Goal: Register for event/course

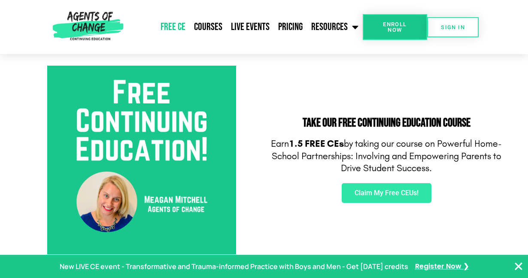
scroll to position [295, 0]
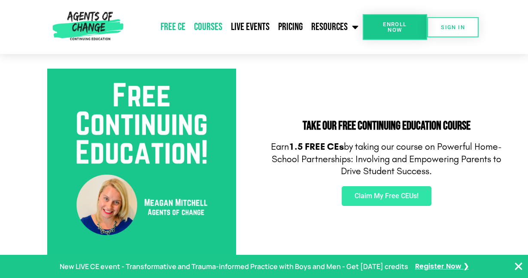
click at [210, 24] on link "Courses" at bounding box center [208, 26] width 37 height 21
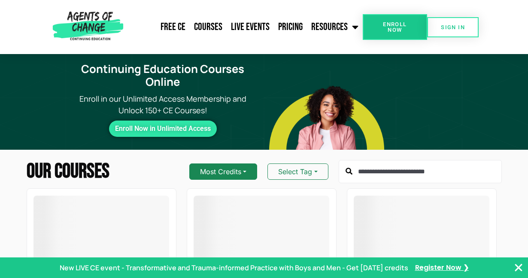
click at [241, 169] on button "Most Credits" at bounding box center [223, 171] width 68 height 16
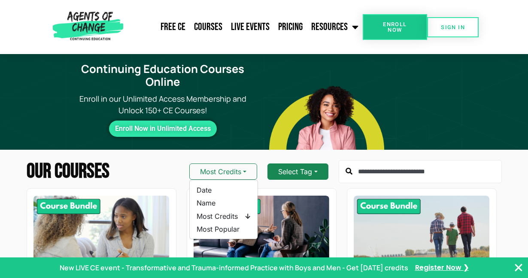
click at [279, 169] on button "Select Tag" at bounding box center [297, 171] width 60 height 16
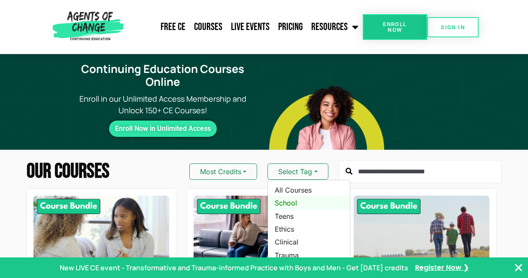
click at [289, 205] on link "School" at bounding box center [309, 202] width 82 height 13
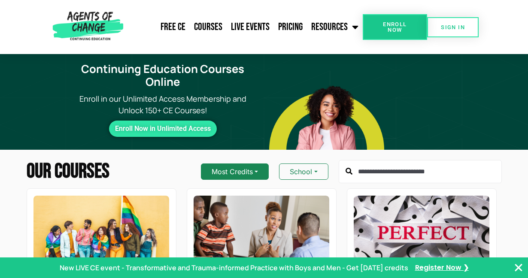
click at [257, 167] on button "Most Credits" at bounding box center [235, 171] width 68 height 16
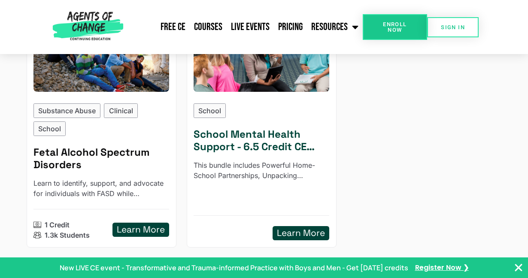
scroll to position [870, 0]
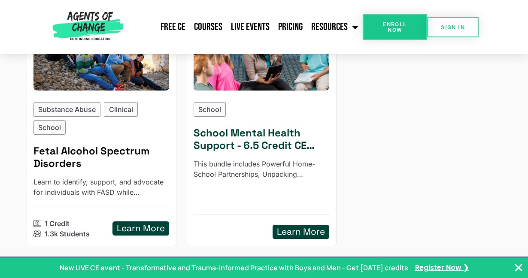
click at [235, 145] on h5 "School Mental Health Support - 6.5 Credit CE Bundle" at bounding box center [261, 139] width 136 height 25
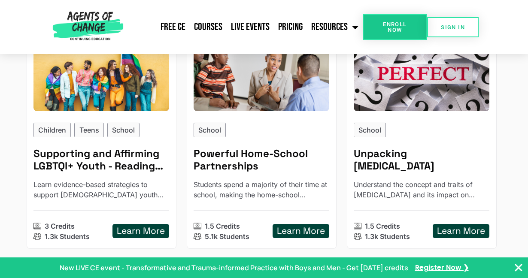
scroll to position [0, 0]
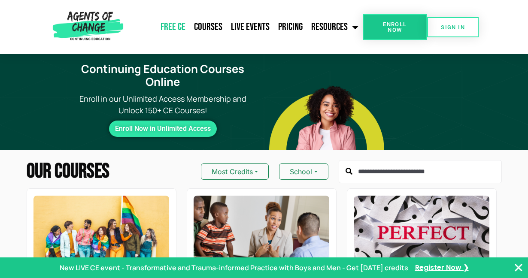
click at [181, 26] on link "Free CE" at bounding box center [172, 26] width 33 height 21
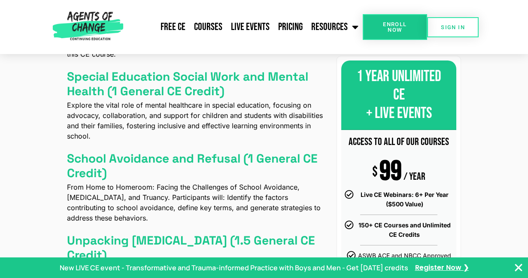
scroll to position [511, 0]
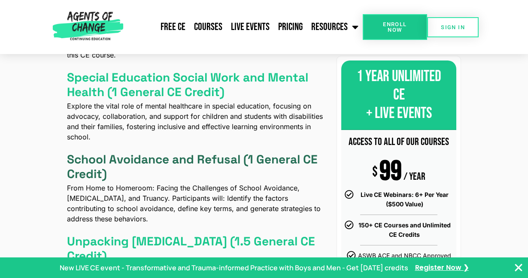
click at [178, 159] on h4 "School Avoidance and Refusal (1 General CE Credit)" at bounding box center [196, 166] width 259 height 29
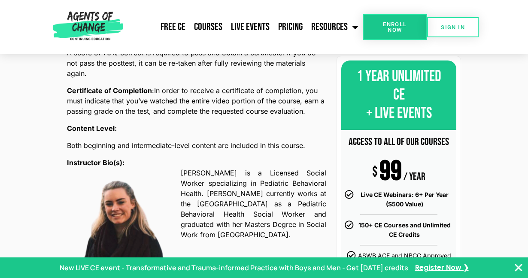
scroll to position [417, 0]
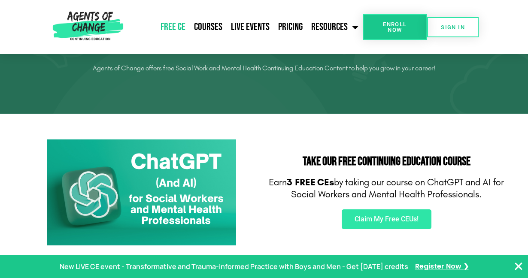
scroll to position [68, 0]
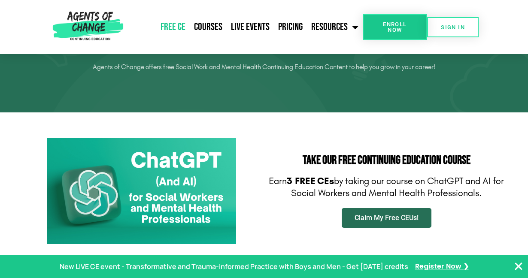
click at [388, 217] on span "Claim My Free CEUs!" at bounding box center [386, 217] width 64 height 7
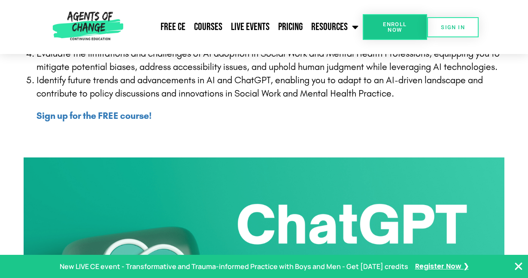
scroll to position [362, 0]
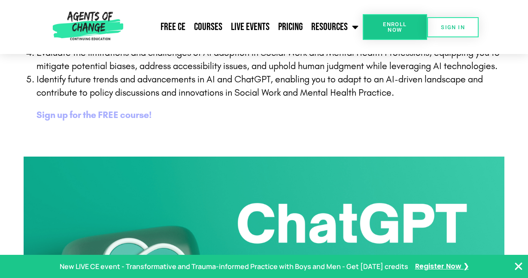
click at [130, 115] on b "Sign up for the FREE course!" at bounding box center [93, 114] width 115 height 11
